Goal: Task Accomplishment & Management: Manage account settings

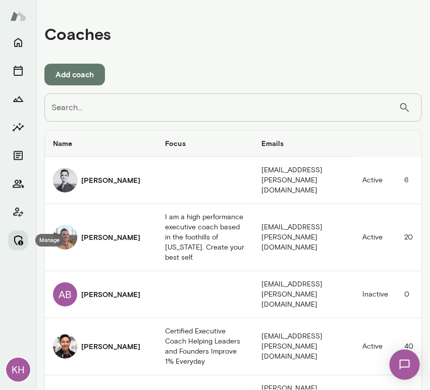
click at [20, 242] on icon "Manage" at bounding box center [18, 240] width 12 height 12
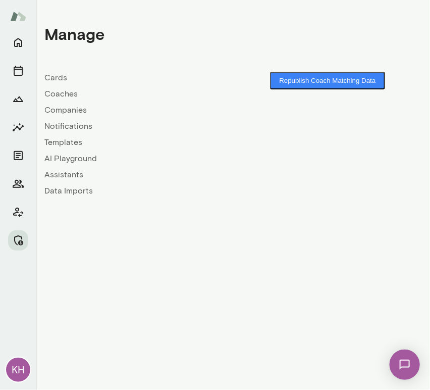
click at [74, 112] on link "Companies" at bounding box center [138, 110] width 189 height 12
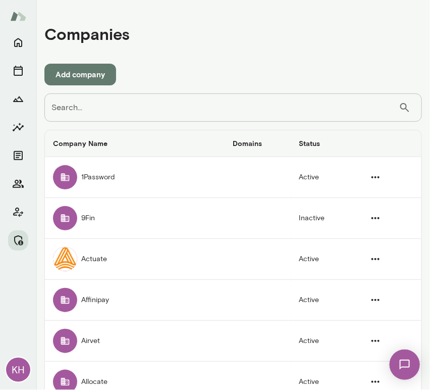
click at [78, 112] on input "Search..." at bounding box center [221, 107] width 355 height 28
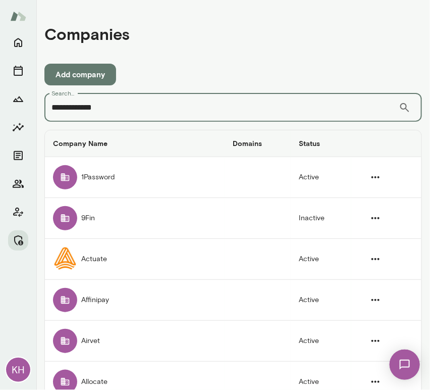
type input "**********"
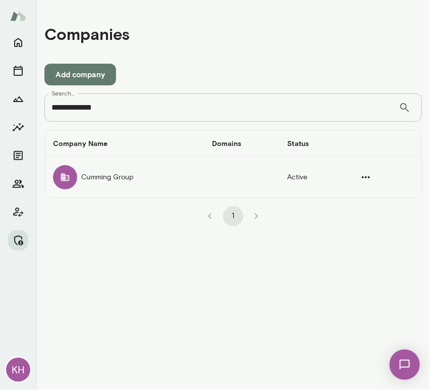
click at [70, 169] on div "companies table" at bounding box center [65, 177] width 24 height 24
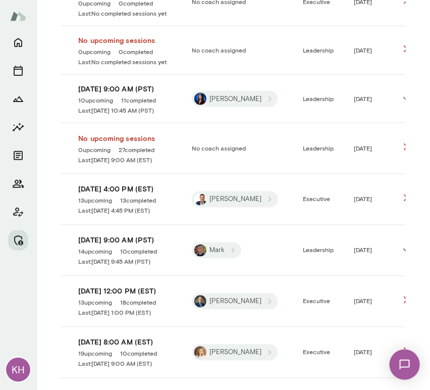
scroll to position [1333, 0]
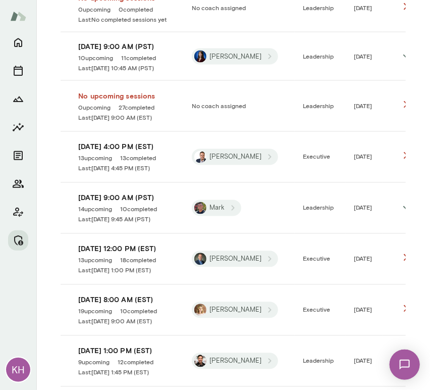
drag, startPoint x: 104, startPoint y: 359, endPoint x: 115, endPoint y: 356, distance: 10.9
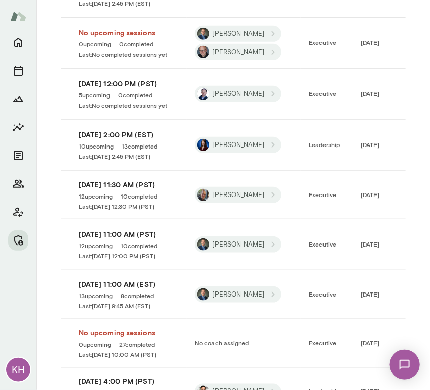
scroll to position [1141, 0]
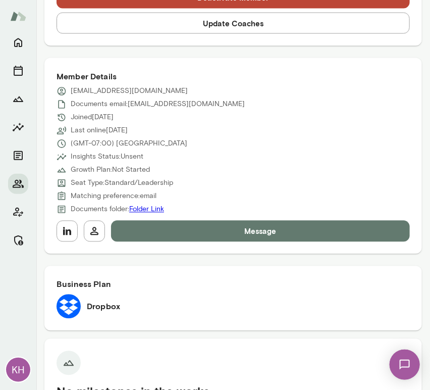
scroll to position [401, 0]
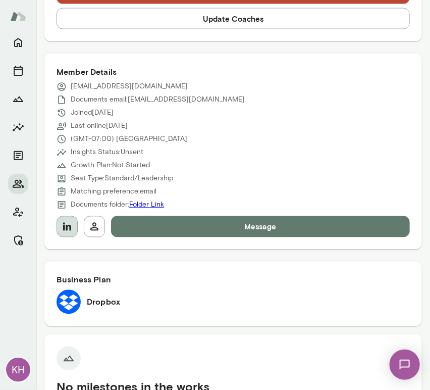
click at [72, 225] on icon "button" at bounding box center [67, 227] width 12 height 12
